Goal: Information Seeking & Learning: Learn about a topic

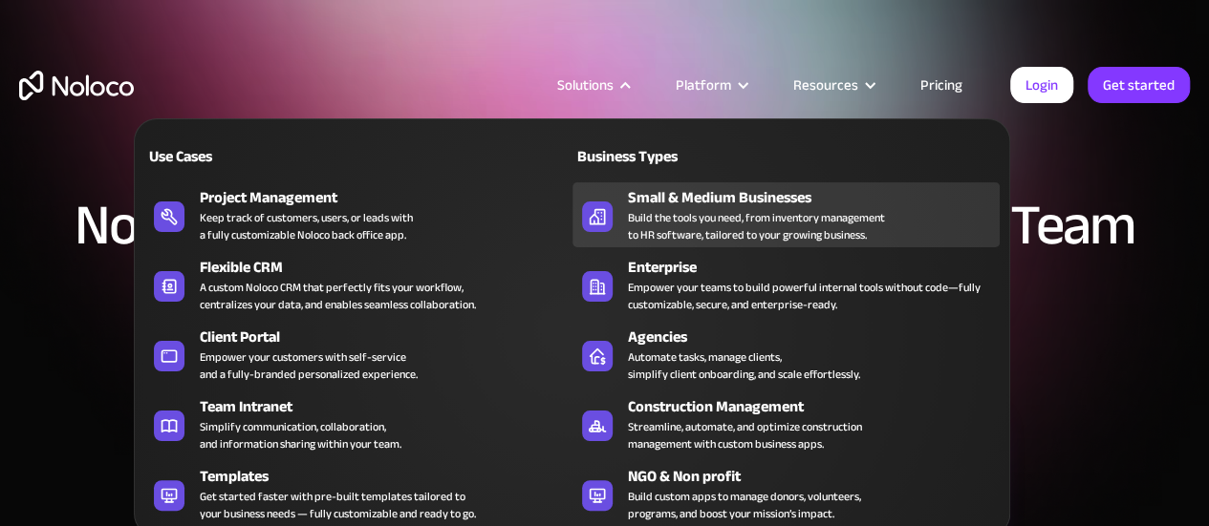
click at [652, 211] on div "Build the tools you need, from inventory management to HR software, tailored to…" at bounding box center [756, 226] width 257 height 34
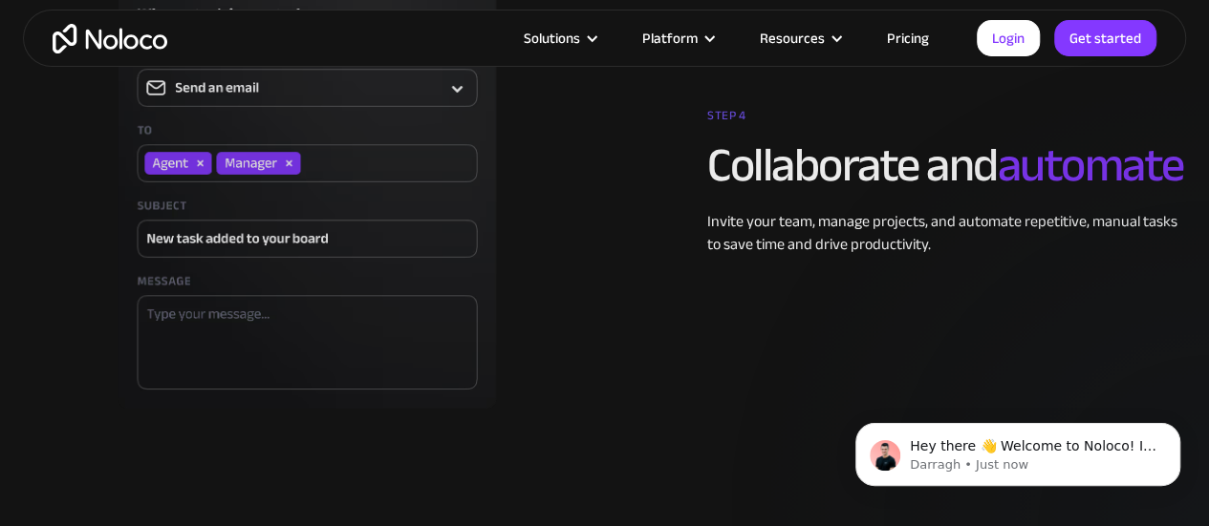
scroll to position [4873, 0]
